Goal: Task Accomplishment & Management: Complete application form

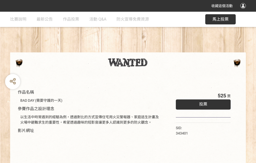
click at [244, 11] on div "收藏這個活動" at bounding box center [128, 6] width 256 height 12
click at [158, 50] on div "作品名稱 BAD DAY (需要守護的一天) 參賽作品之設計理念 以生活中時常遇到的經驗為例，透過對比的方式宣傳住宅用火災警報器、家庭逃生計畫及火場中避難求生…" at bounding box center [128, 118] width 256 height 213
click at [202, 103] on span "投票" at bounding box center [203, 103] width 8 height 5
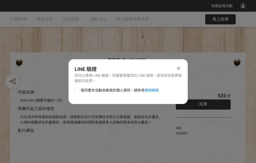
click at [77, 89] on div at bounding box center [77, 89] width 5 height 5
checkbox input "true"
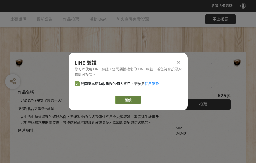
click at [128, 100] on link "繼續" at bounding box center [127, 99] width 25 height 9
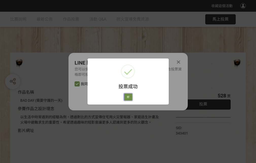
click at [127, 96] on button "好" at bounding box center [128, 96] width 8 height 7
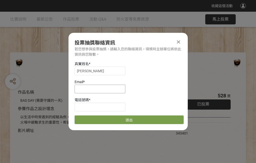
click at [101, 89] on input at bounding box center [100, 88] width 51 height 9
type input "[EMAIL_ADDRESS][DOMAIN_NAME]"
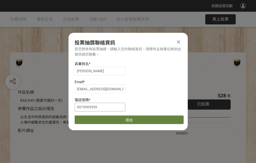
type input "0975983959"
click at [89, 118] on button "送出" at bounding box center [129, 119] width 109 height 9
